Goal: Transaction & Acquisition: Purchase product/service

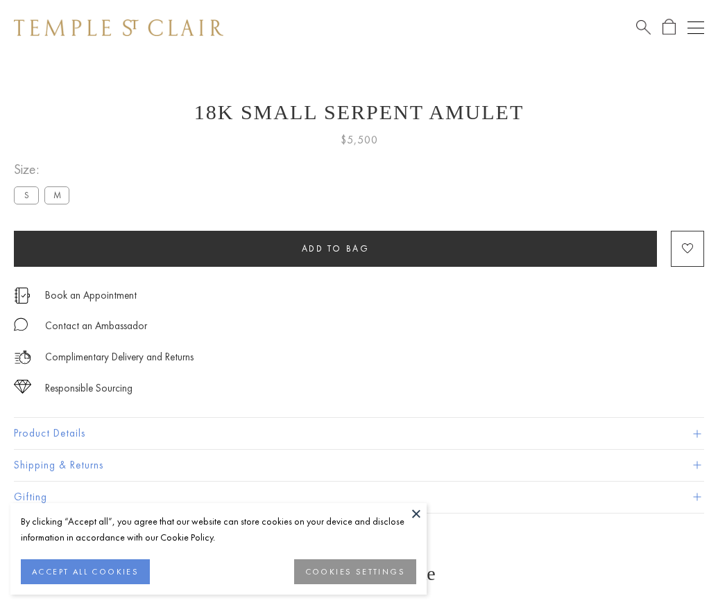
click at [335, 248] on span "Add to bag" at bounding box center [336, 249] width 68 height 12
